Goal: Communication & Community: Answer question/provide support

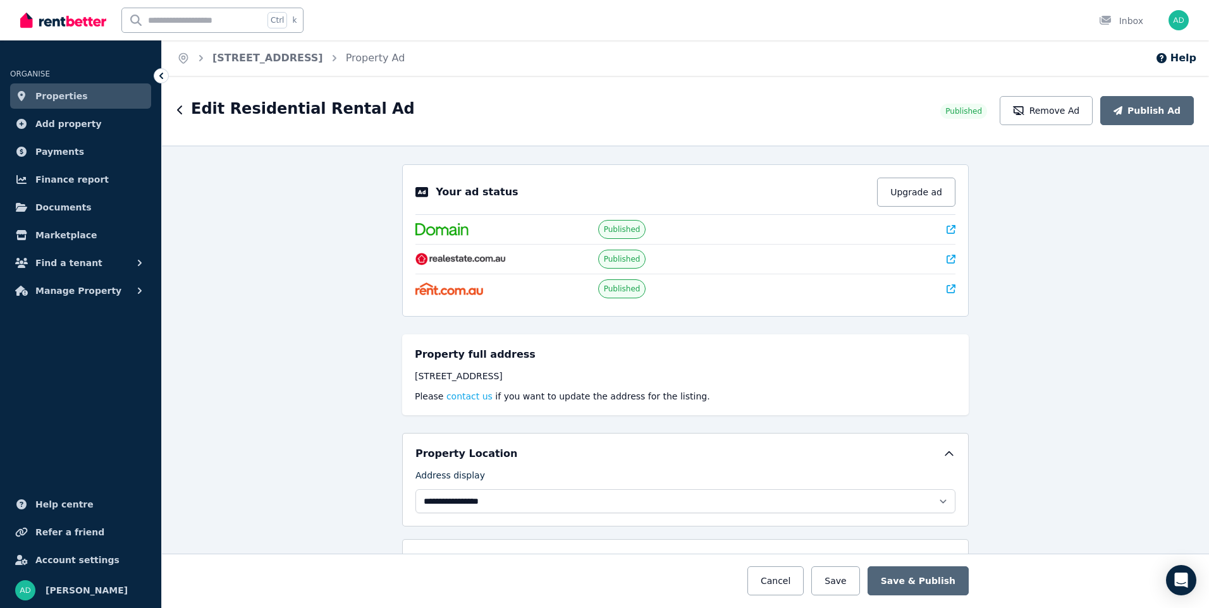
select select "**********"
click at [49, 97] on span "Properties" at bounding box center [61, 96] width 52 height 15
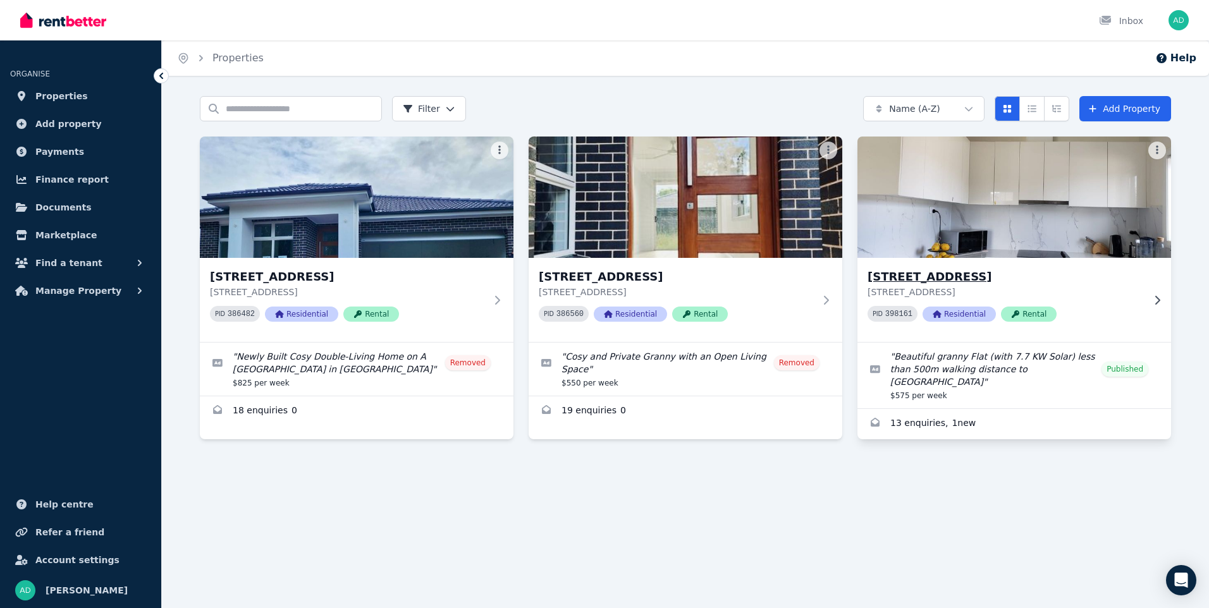
click at [955, 225] on img at bounding box center [1014, 197] width 329 height 128
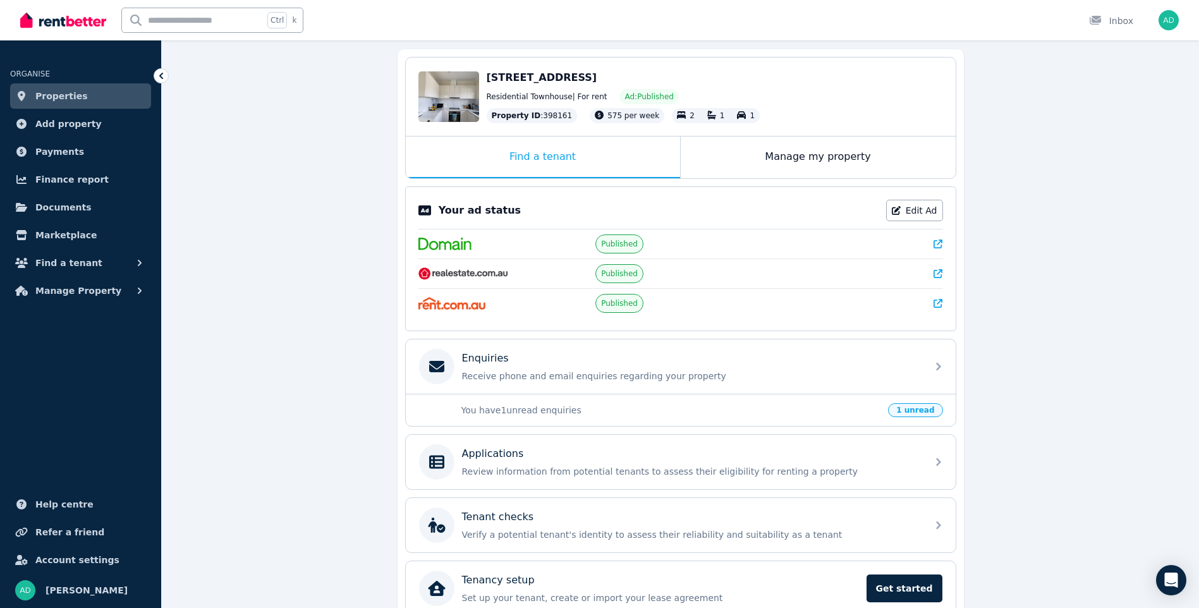
scroll to position [126, 0]
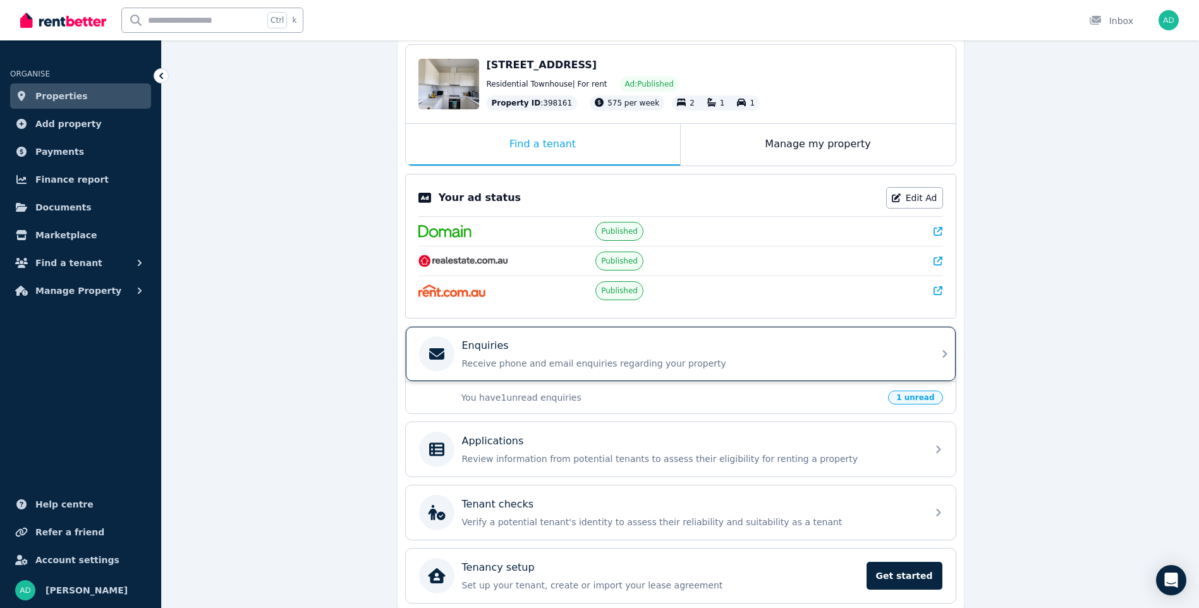
click at [532, 355] on div "Enquiries Receive phone and email enquiries regarding your property" at bounding box center [691, 354] width 458 height 32
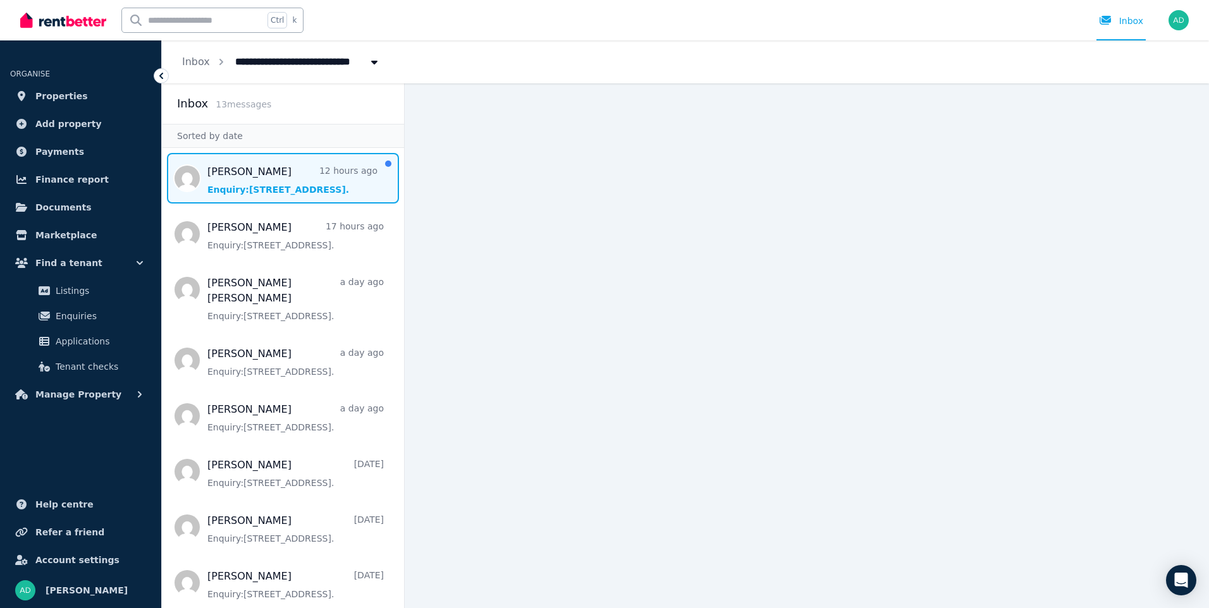
click at [216, 182] on span "Message list" at bounding box center [283, 178] width 242 height 51
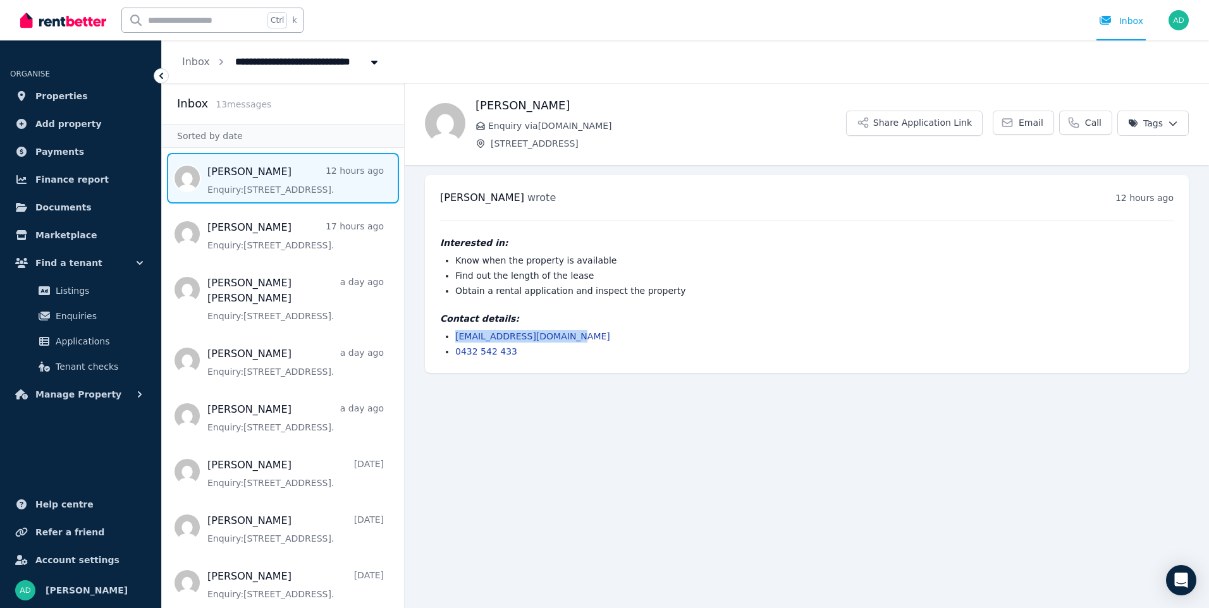
drag, startPoint x: 570, startPoint y: 338, endPoint x: 451, endPoint y: 336, distance: 118.9
click at [451, 336] on ul "[EMAIL_ADDRESS][DOMAIN_NAME] 0432 542 433" at bounding box center [806, 344] width 733 height 28
copy link "[EMAIL_ADDRESS][DOMAIN_NAME]"
click at [1038, 124] on span "Email" at bounding box center [1031, 122] width 25 height 13
click at [665, 328] on div "Contact details: [EMAIL_ADDRESS][DOMAIN_NAME] 0432 542 433" at bounding box center [806, 335] width 733 height 46
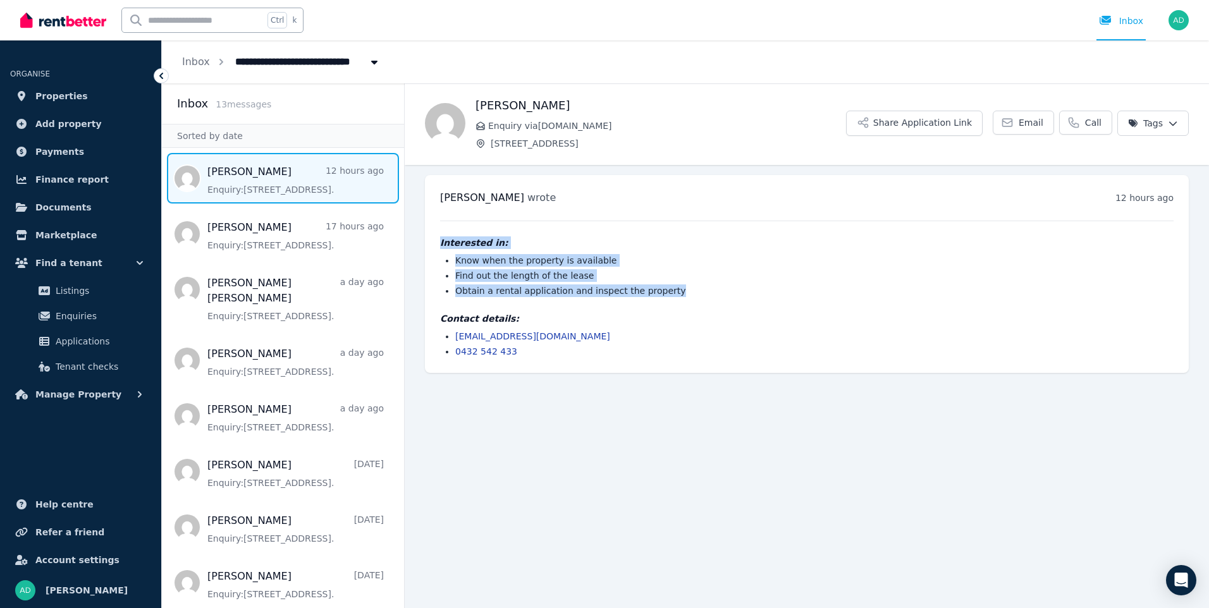
drag, startPoint x: 439, startPoint y: 241, endPoint x: 681, endPoint y: 293, distance: 247.2
click at [681, 293] on div "[PERSON_NAME] wrote 12 hours ago 10:32 pm on [DATE] Interested in: Know when th…" at bounding box center [807, 274] width 764 height 198
copy div "Interested in: Know when the property is available Find out the length of the l…"
click at [736, 223] on div "Interested in: Know when the property is available Find out the length of the l…" at bounding box center [806, 289] width 733 height 137
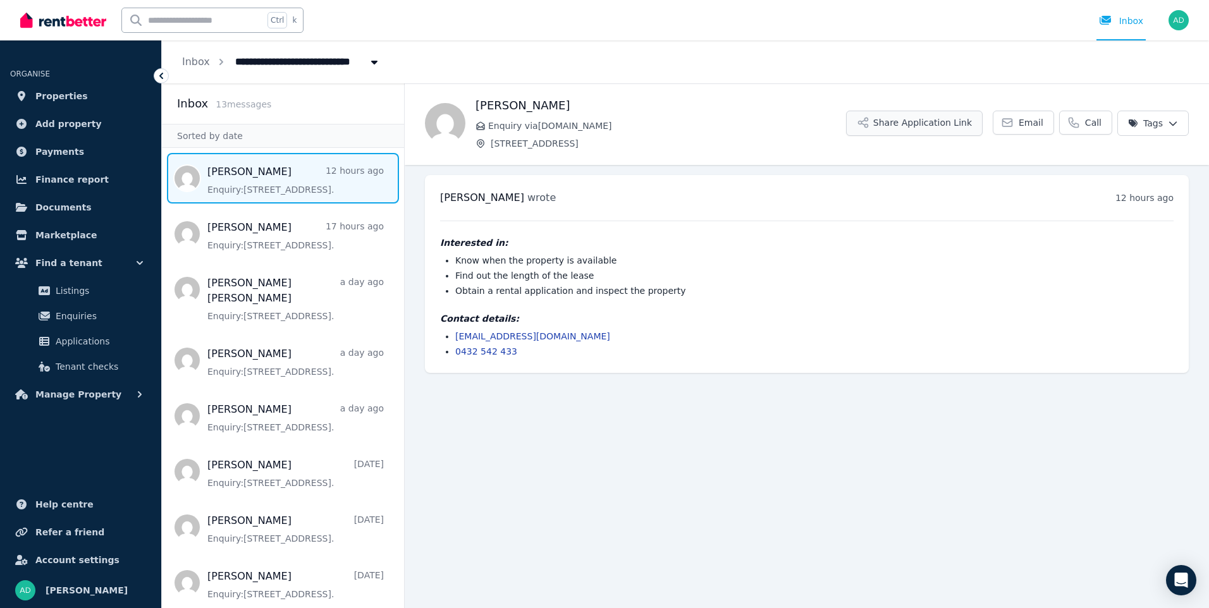
click at [944, 123] on button "Share Application Link" at bounding box center [914, 123] width 137 height 25
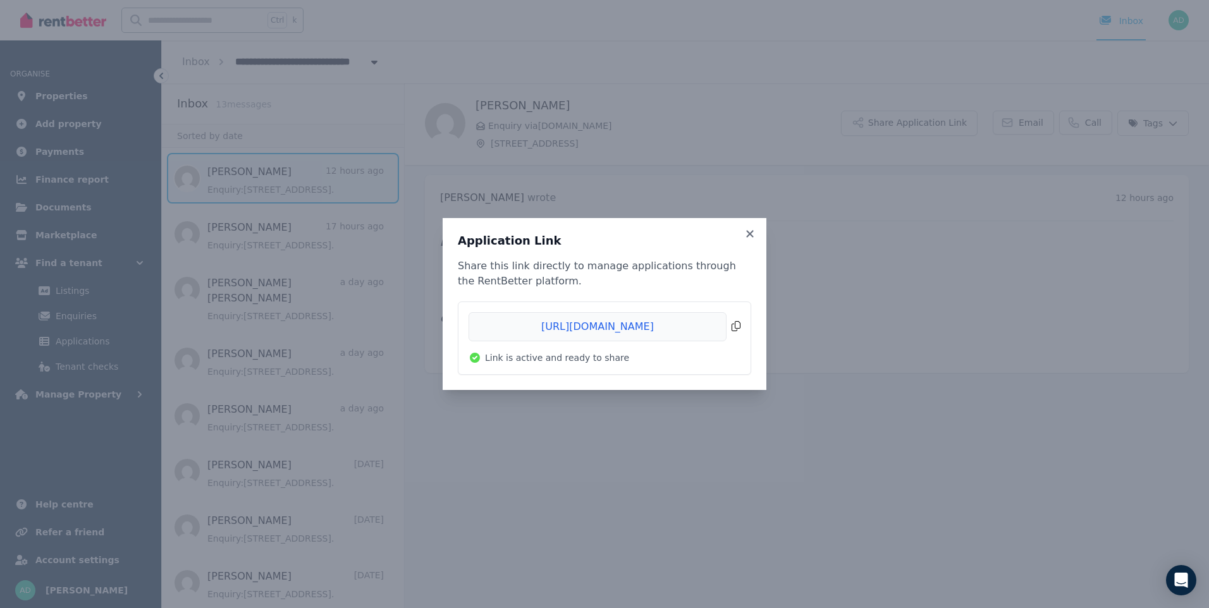
drag, startPoint x: 620, startPoint y: 327, endPoint x: 633, endPoint y: 328, distance: 13.3
click at [619, 327] on span "Copied!" at bounding box center [605, 326] width 272 height 29
click at [616, 328] on span "Copied!" at bounding box center [605, 326] width 272 height 29
click at [747, 230] on icon at bounding box center [750, 233] width 13 height 11
